Goal: Check status: Check status

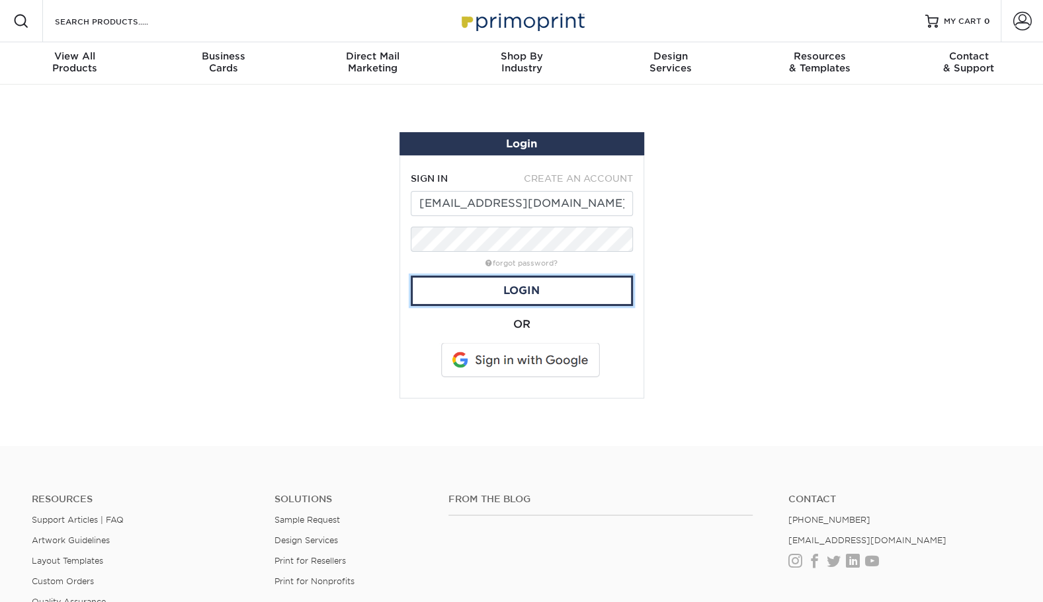
click at [565, 290] on link "Login" at bounding box center [522, 291] width 222 height 30
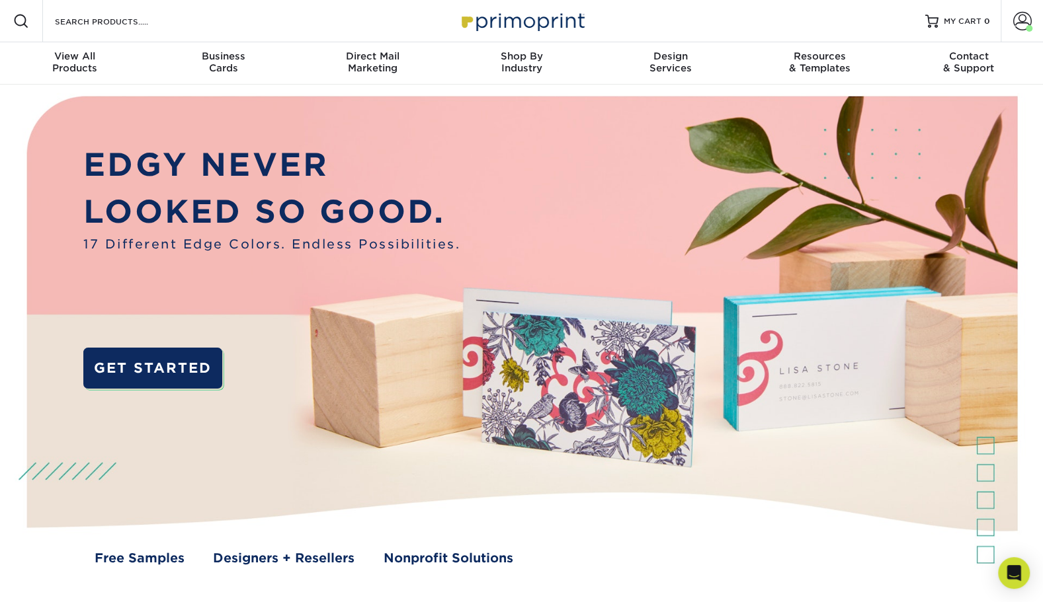
click at [1024, 17] on span at bounding box center [1022, 21] width 19 height 19
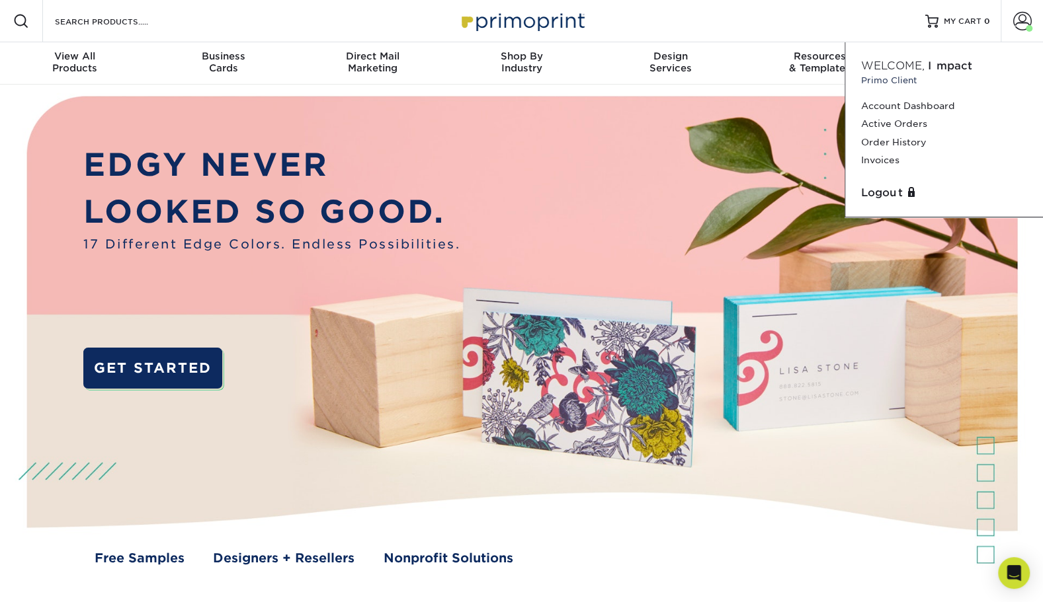
click at [908, 143] on link "Order History" at bounding box center [944, 143] width 166 height 18
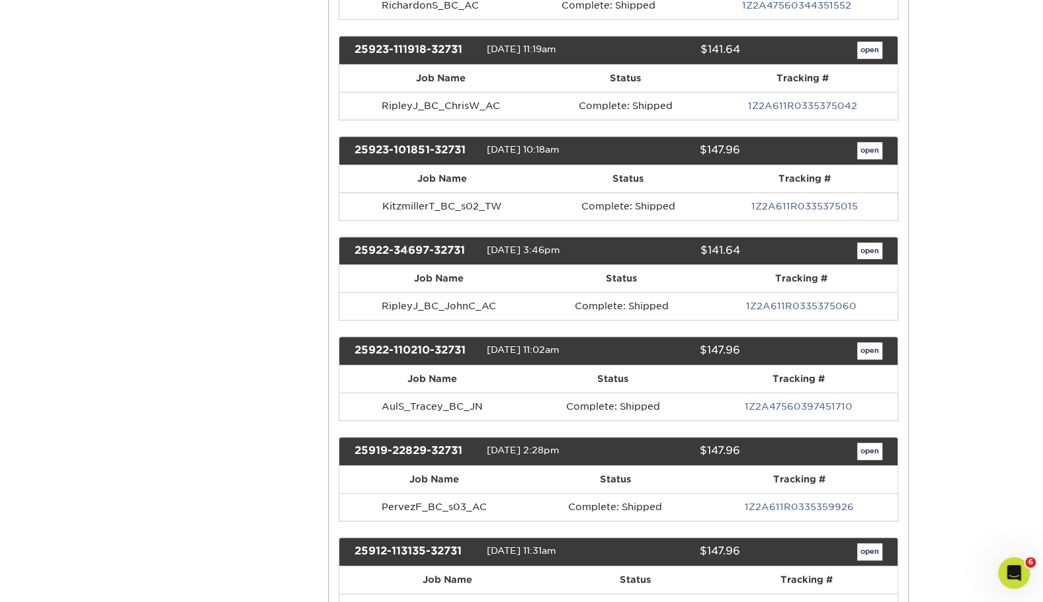
scroll to position [463, 0]
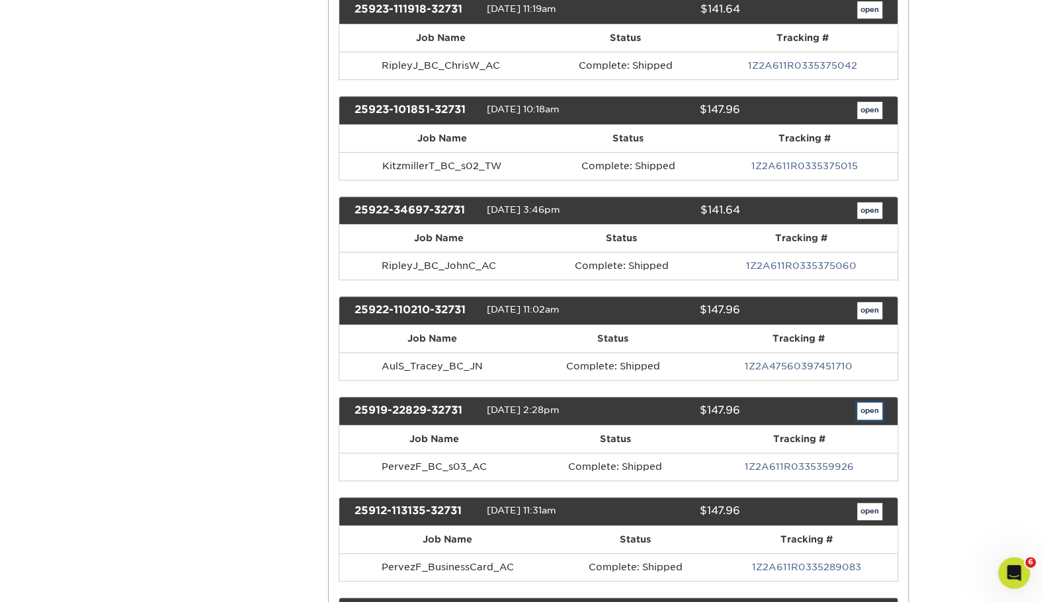
click at [872, 403] on link "open" at bounding box center [869, 411] width 25 height 17
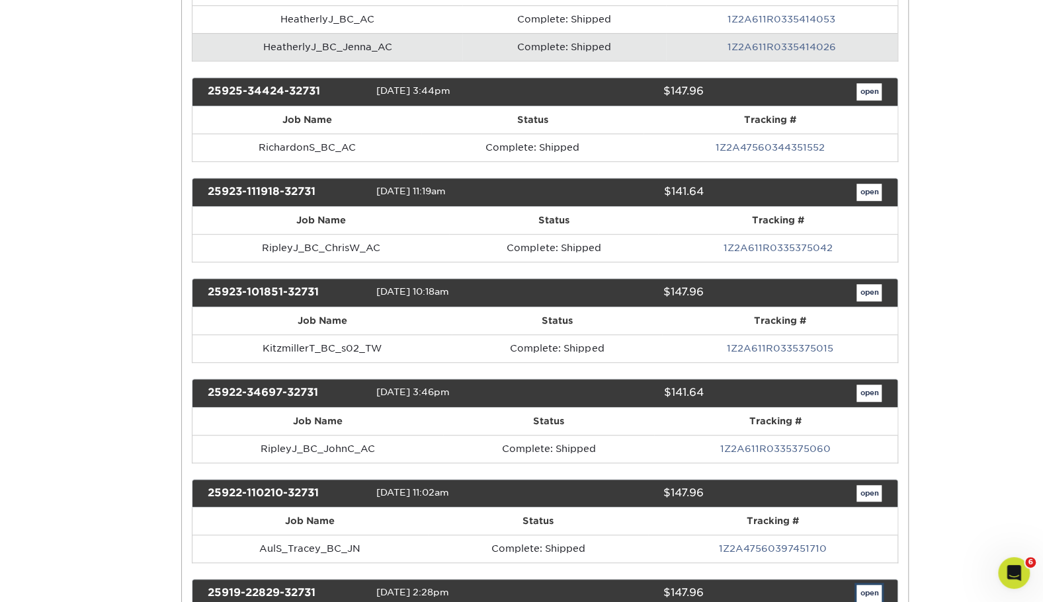
scroll to position [0, 0]
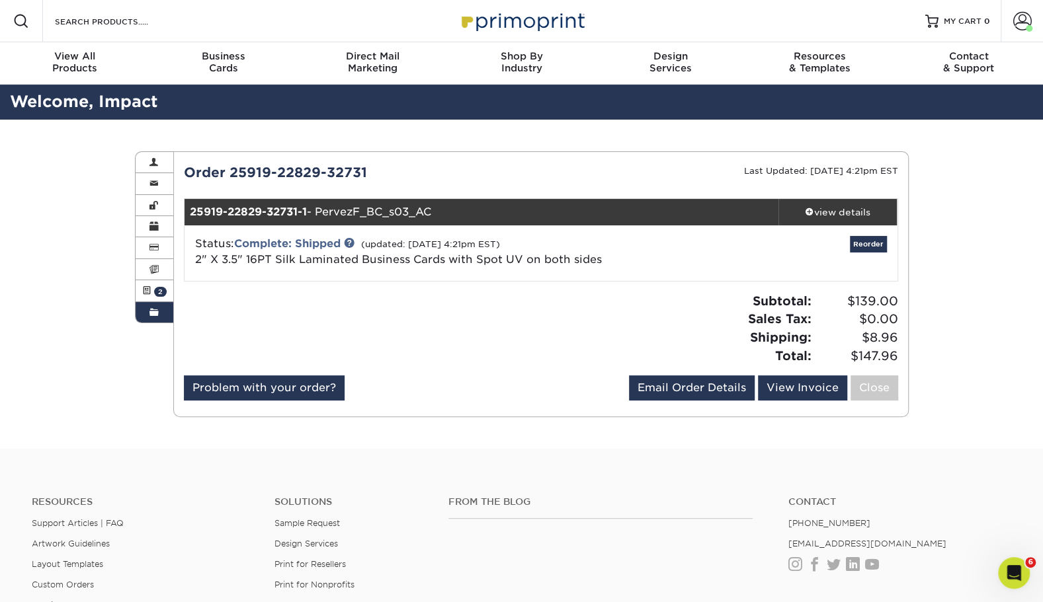
click at [840, 210] on div "view details" at bounding box center [837, 212] width 119 height 13
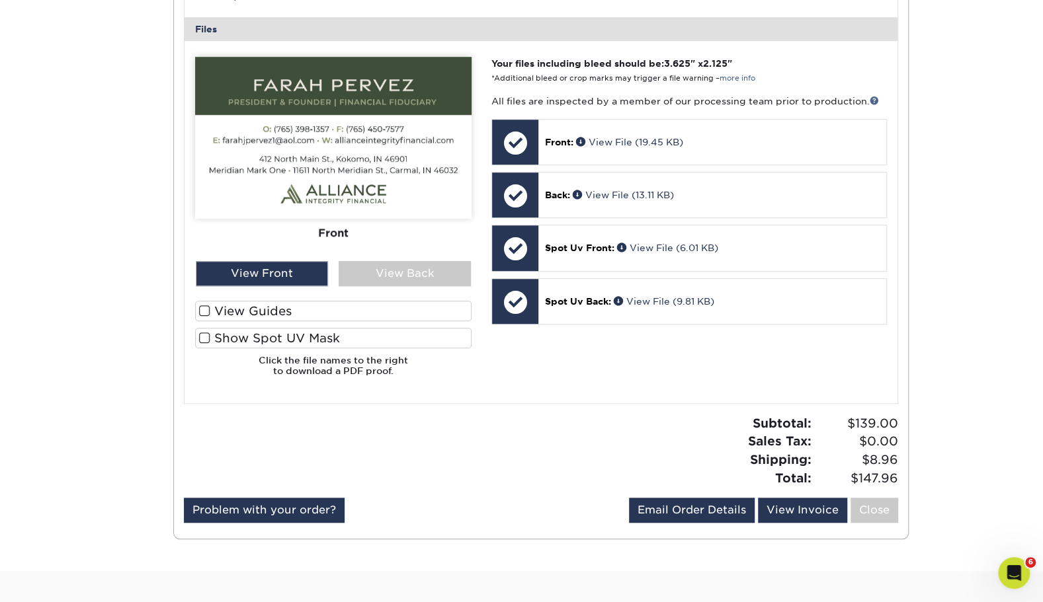
scroll to position [529, 0]
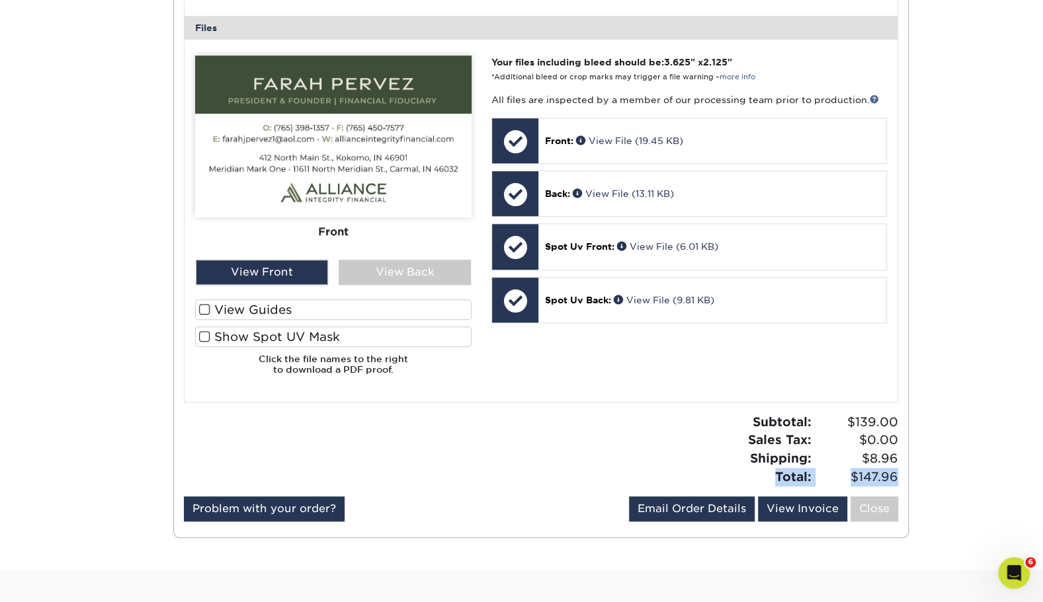
drag, startPoint x: 901, startPoint y: 475, endPoint x: 767, endPoint y: 475, distance: 134.2
click at [767, 475] on div "Subtotal: $139.00 Sales Tax: $0.00 Shipping: $8.96 Total: $147.96" at bounding box center [724, 449] width 367 height 73
copy div "Total: $147.96"
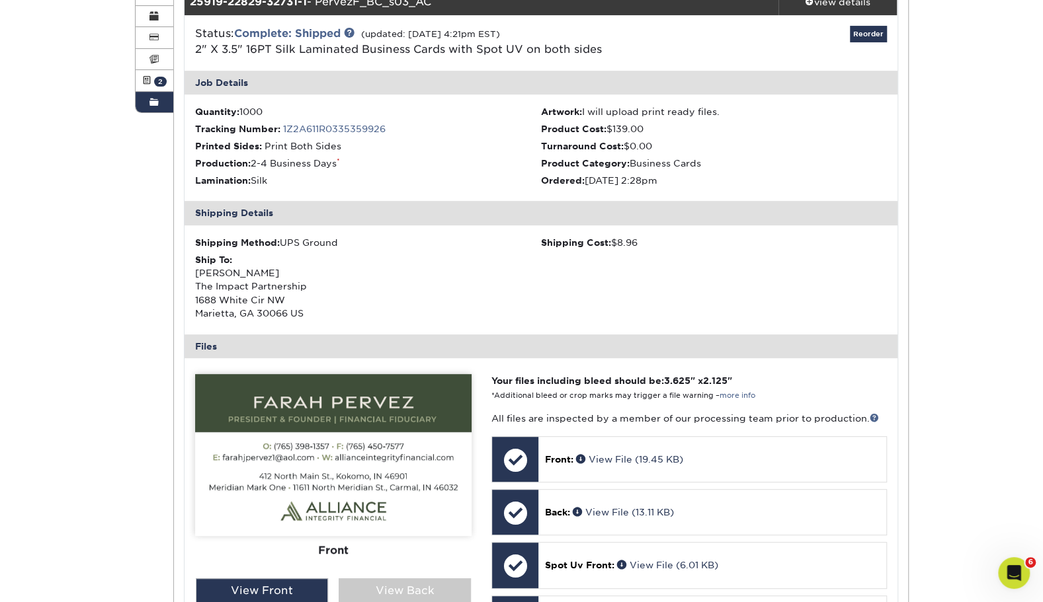
scroll to position [66, 0]
